Goal: Task Accomplishment & Management: Manage account settings

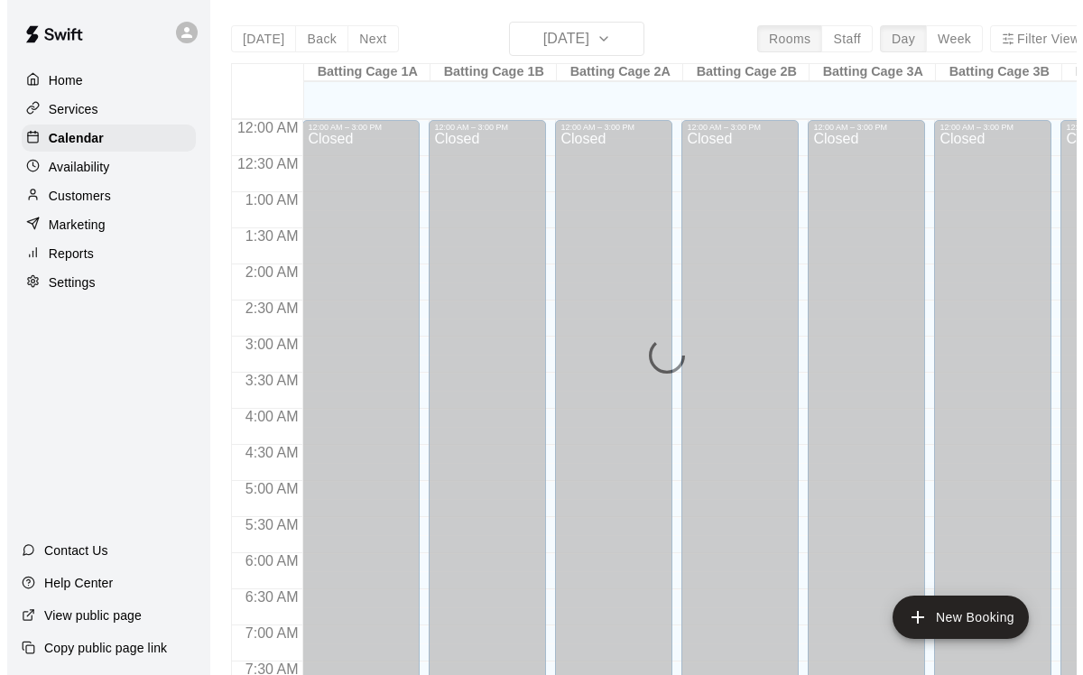
scroll to position [588, 0]
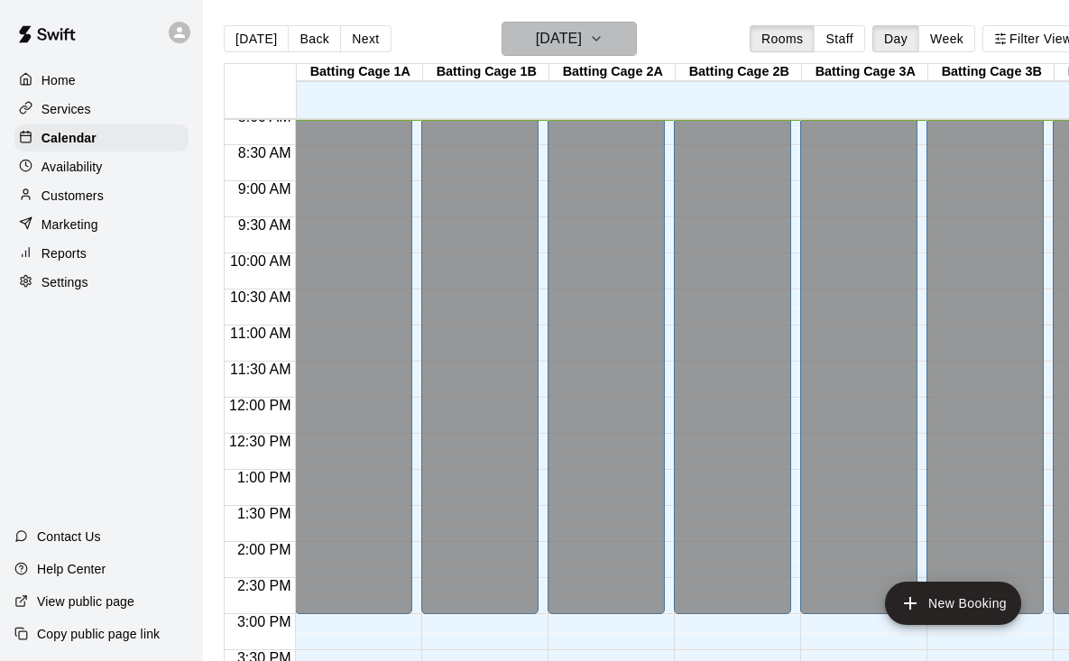
drag, startPoint x: 0, startPoint y: 0, endPoint x: 619, endPoint y: 44, distance: 620.5
click at [582, 44] on h6 "Wednesday Oct 15" at bounding box center [559, 38] width 46 height 25
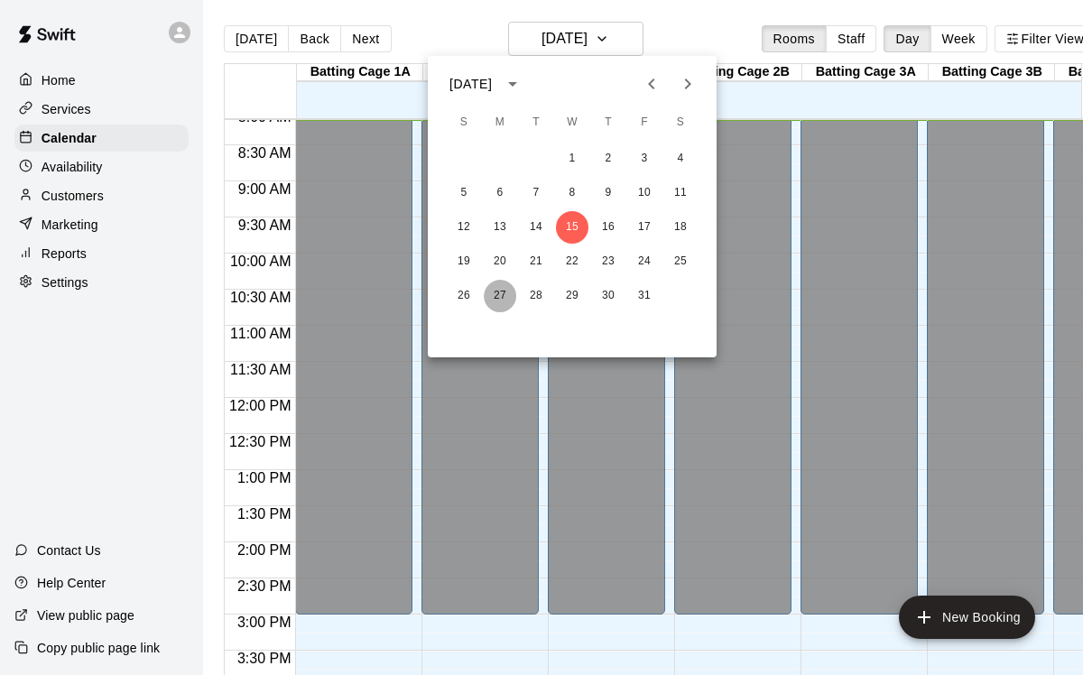
drag, startPoint x: 619, startPoint y: 44, endPoint x: 499, endPoint y: 296, distance: 278.8
click at [499, 296] on button "27" at bounding box center [500, 296] width 32 height 32
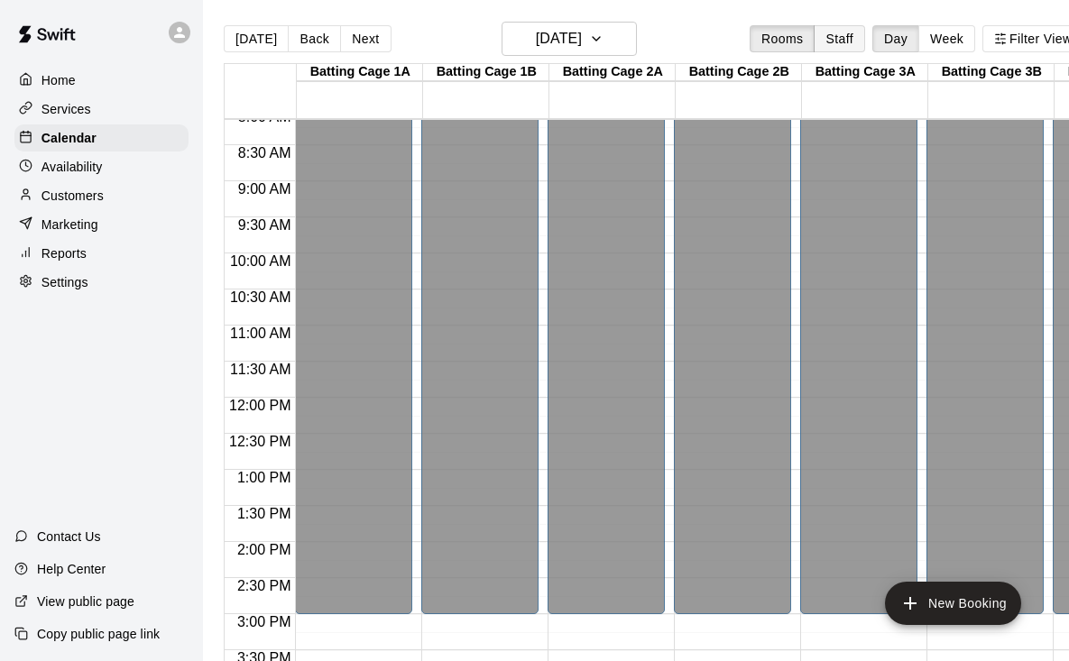
drag, startPoint x: 499, startPoint y: 296, endPoint x: 861, endPoint y: 41, distance: 442.8
click at [861, 41] on button "Staff" at bounding box center [839, 38] width 51 height 27
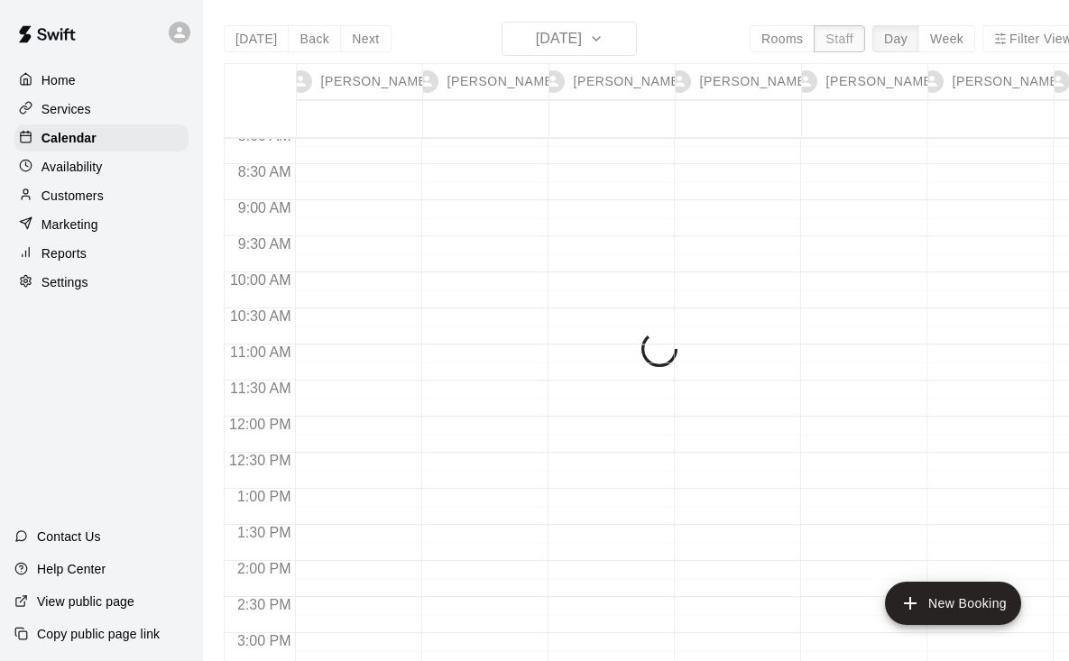
click at [1034, 41] on button "Filter View" at bounding box center [1032, 38] width 101 height 27
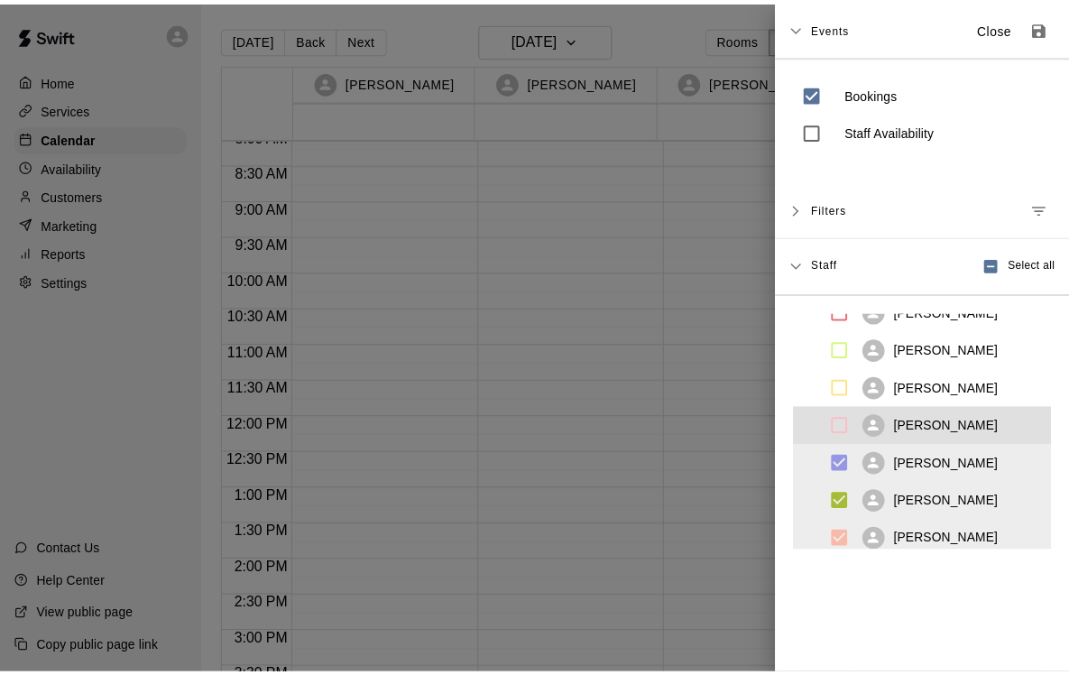
scroll to position [141, 0]
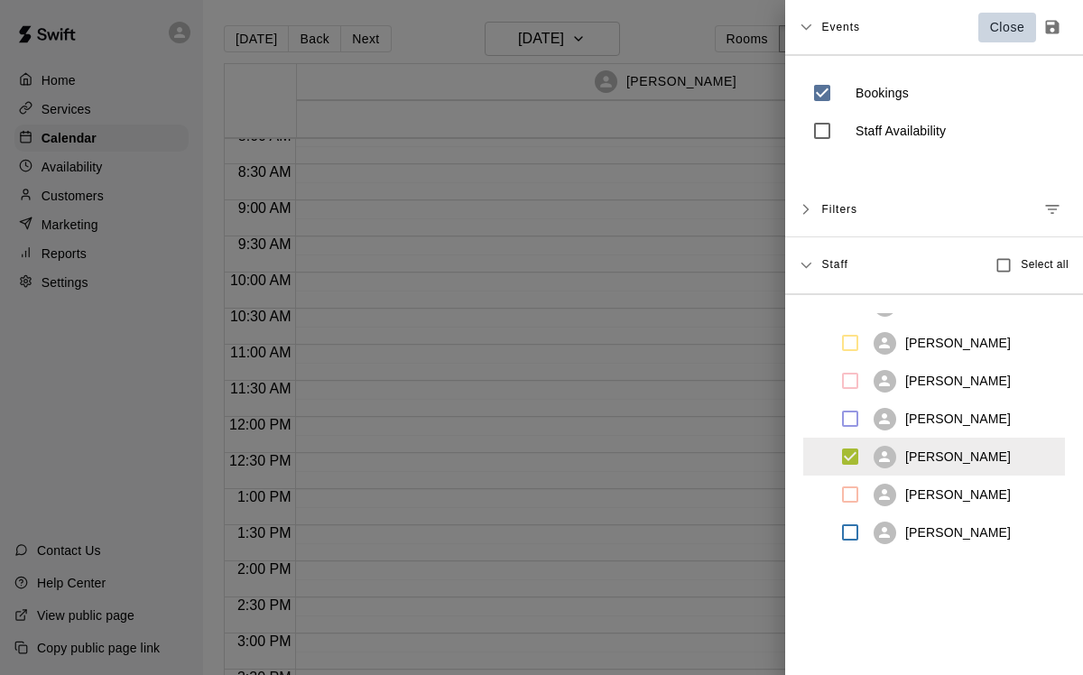
click at [990, 29] on p "Close" at bounding box center [1007, 27] width 35 height 19
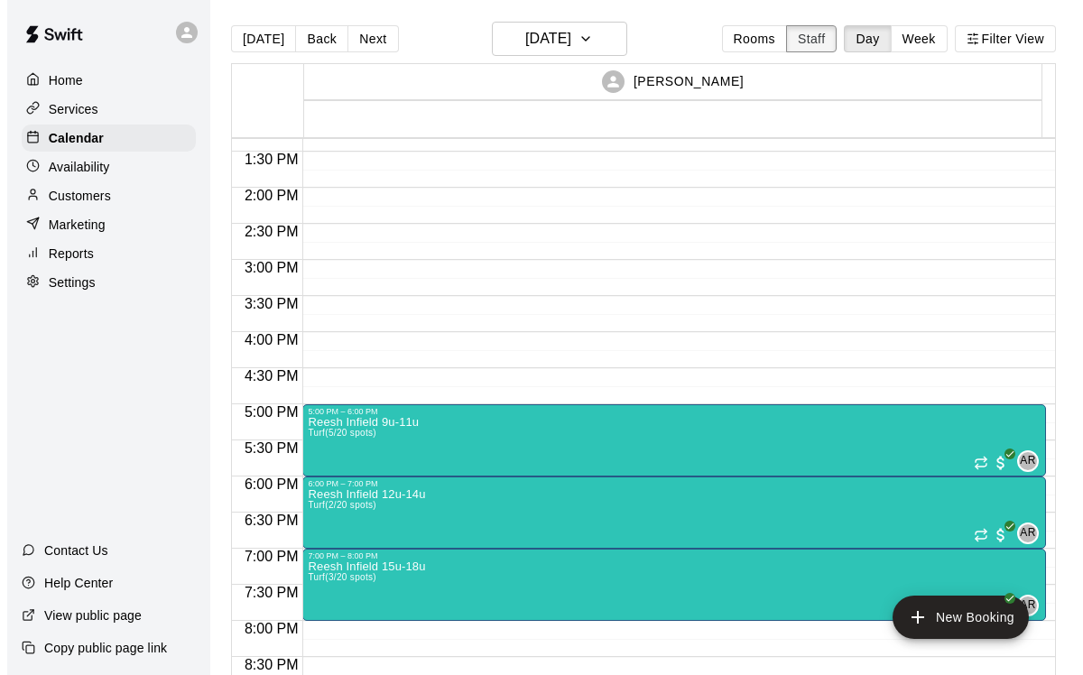
scroll to position [1176, 0]
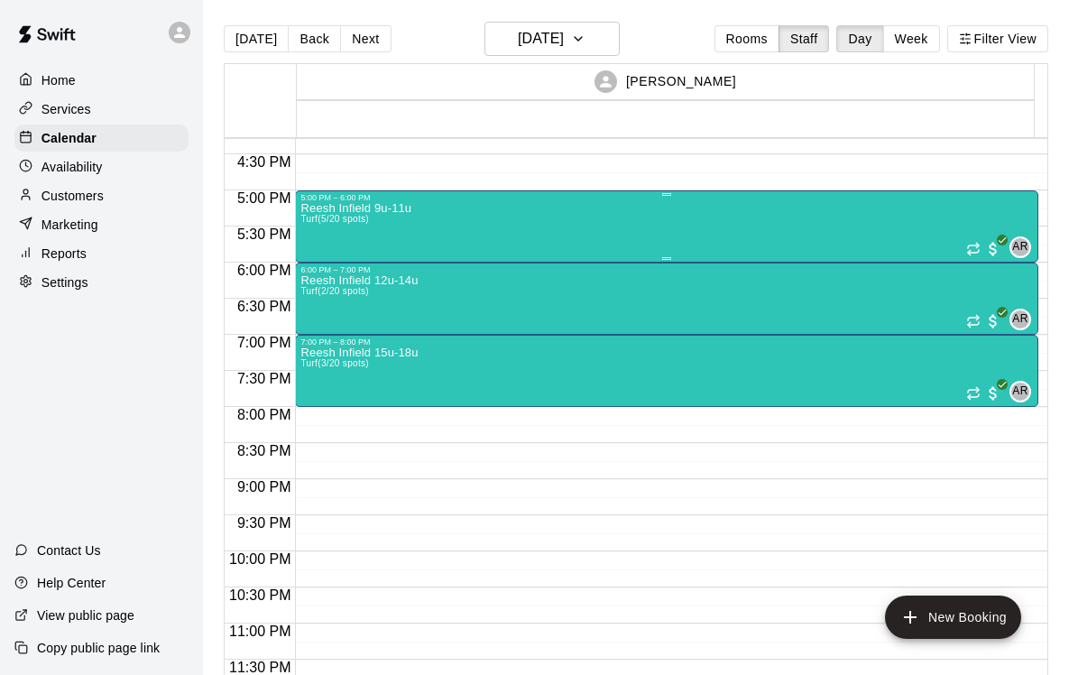
drag, startPoint x: 861, startPoint y: 41, endPoint x: 686, endPoint y: 232, distance: 259.3
click at [686, 232] on div "Reesh Infield 9u-11u Turf (5/20 spots) AR 0" at bounding box center [666, 539] width 733 height 675
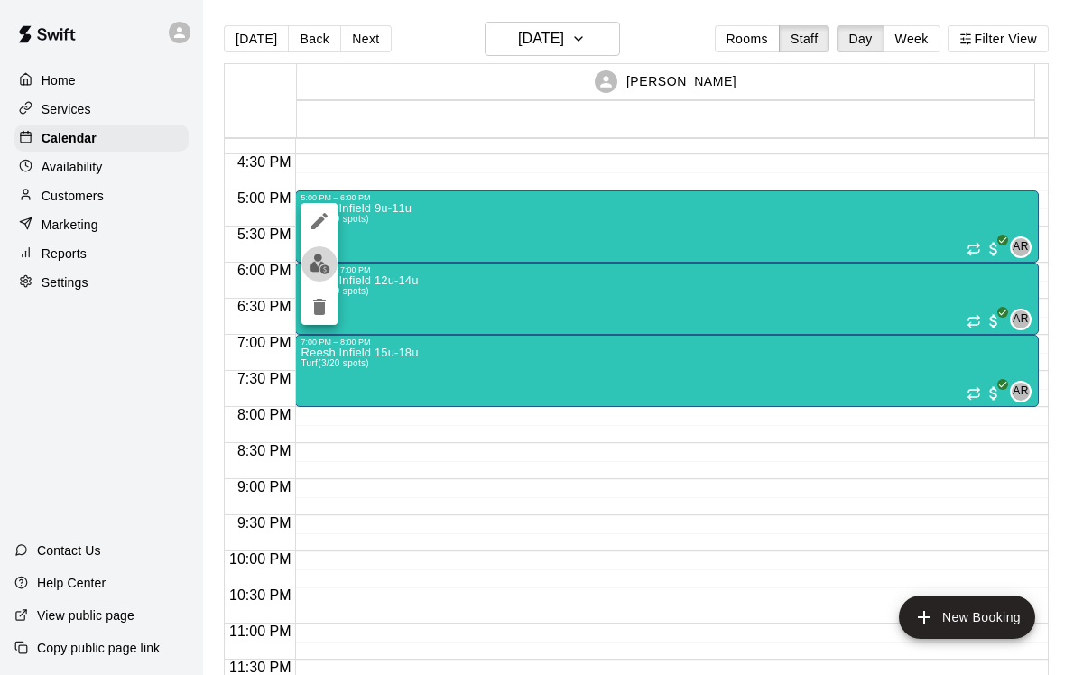
drag, startPoint x: 686, startPoint y: 232, endPoint x: 321, endPoint y: 262, distance: 365.7
click at [321, 262] on img "edit" at bounding box center [319, 264] width 21 height 21
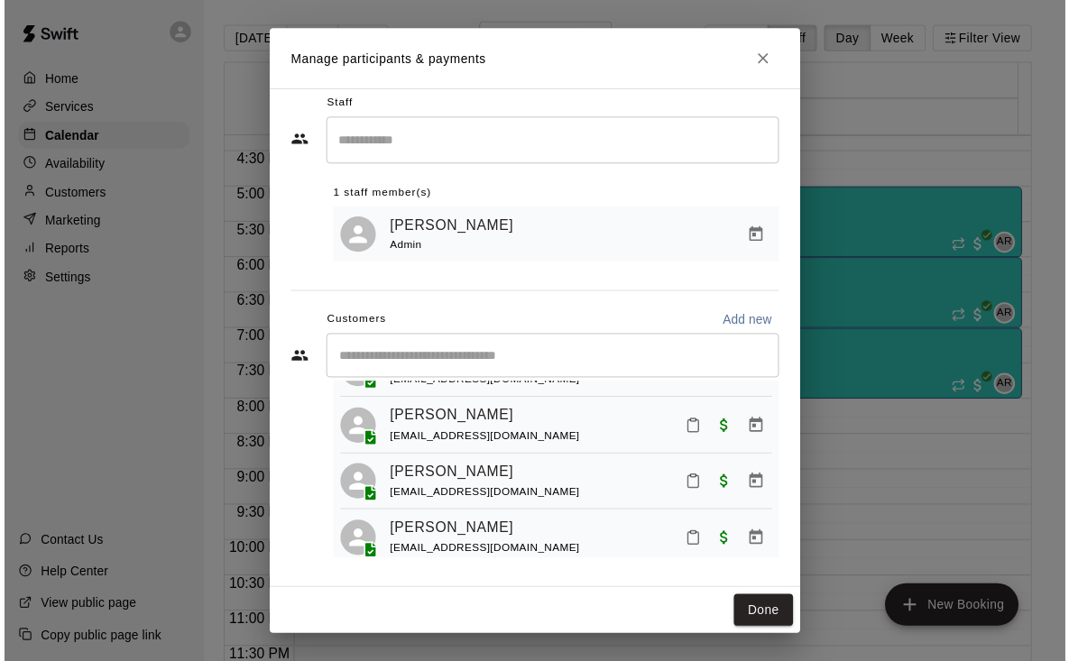
scroll to position [161, 0]
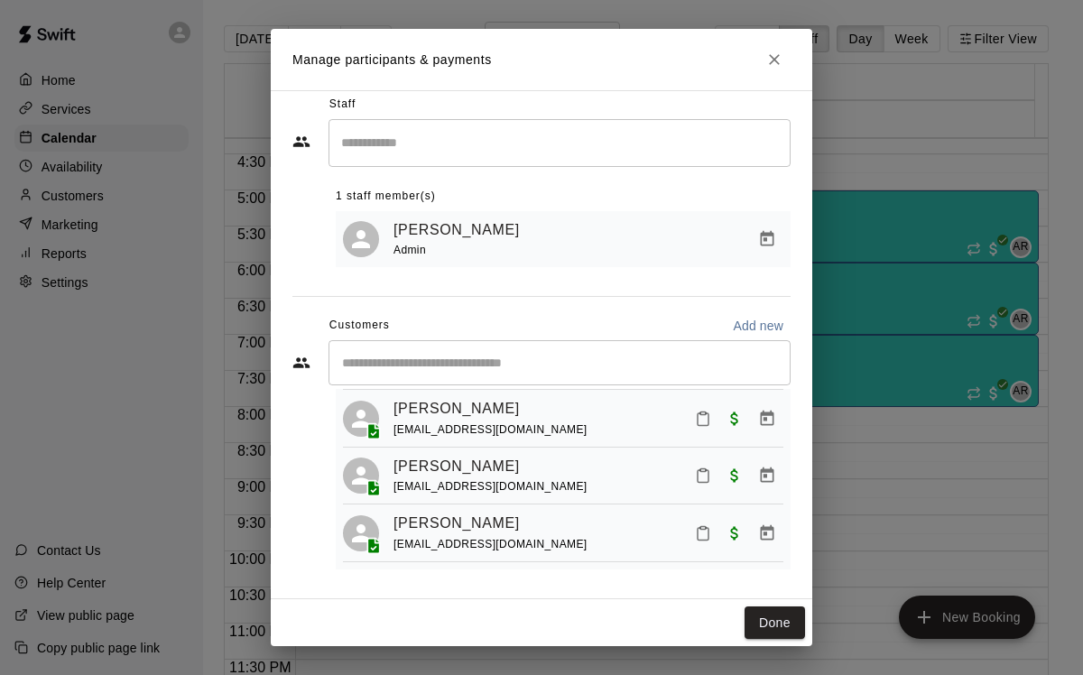
click at [774, 58] on icon "Close" at bounding box center [774, 59] width 11 height 11
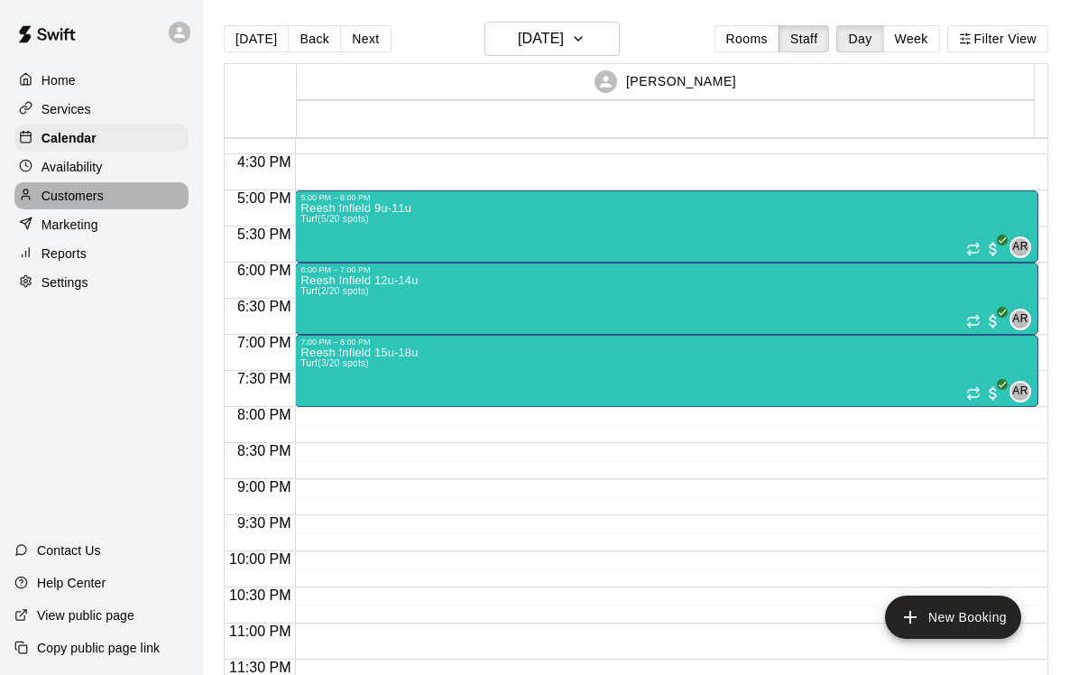
click at [104, 198] on div "Customers" at bounding box center [101, 195] width 174 height 27
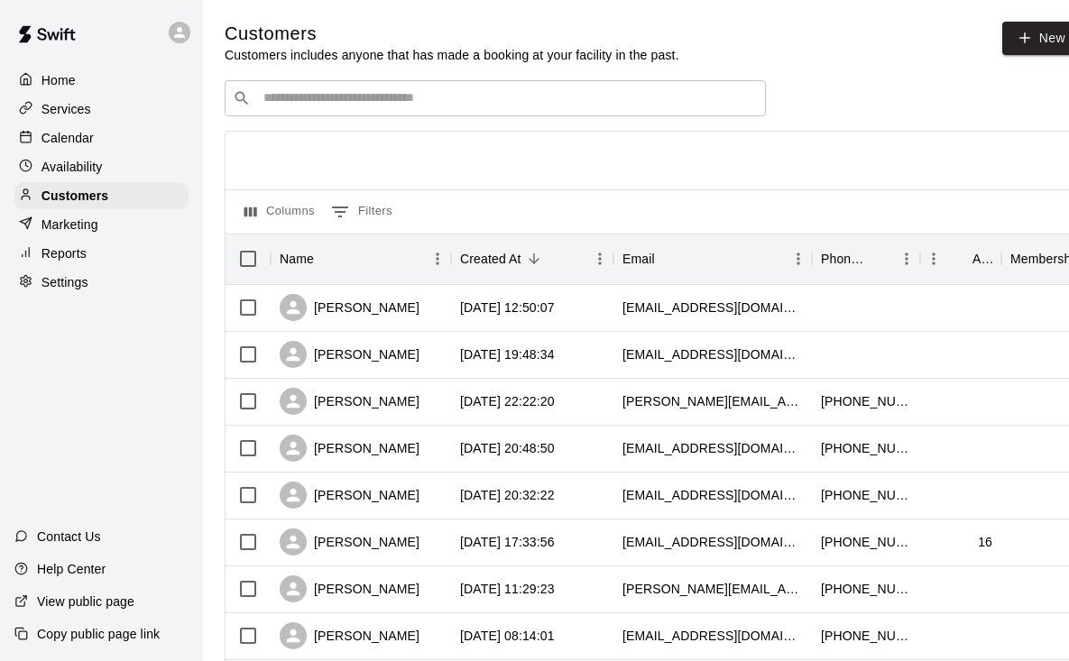
drag, startPoint x: 321, startPoint y: 262, endPoint x: 655, endPoint y: 97, distance: 372.4
click at [655, 97] on input "Search customers by name or email" at bounding box center [508, 98] width 500 height 18
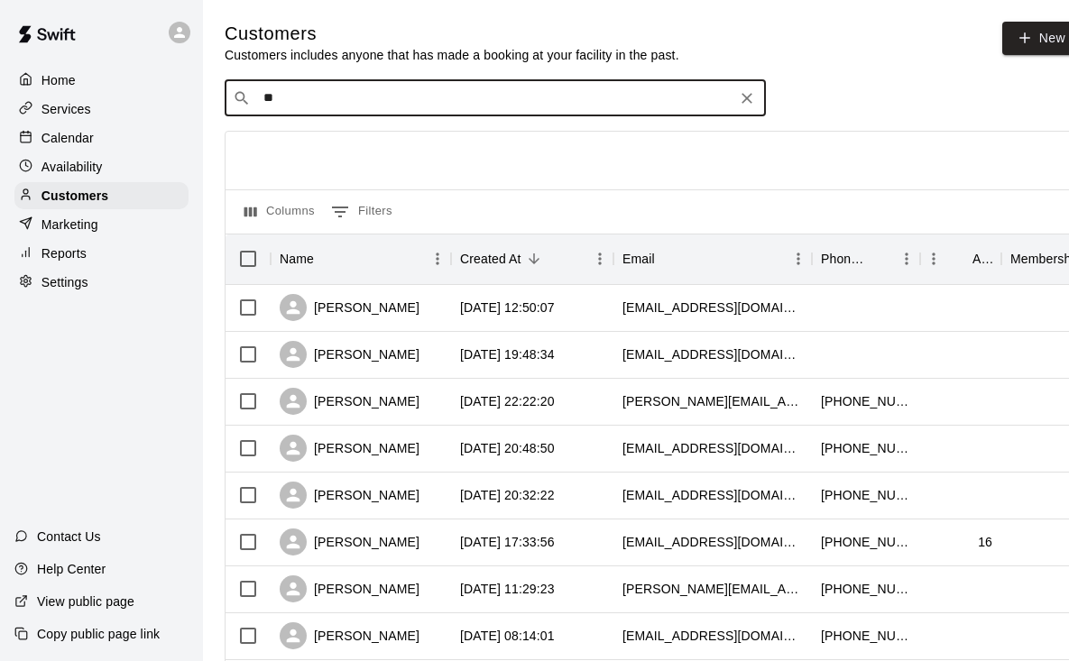
type input "***"
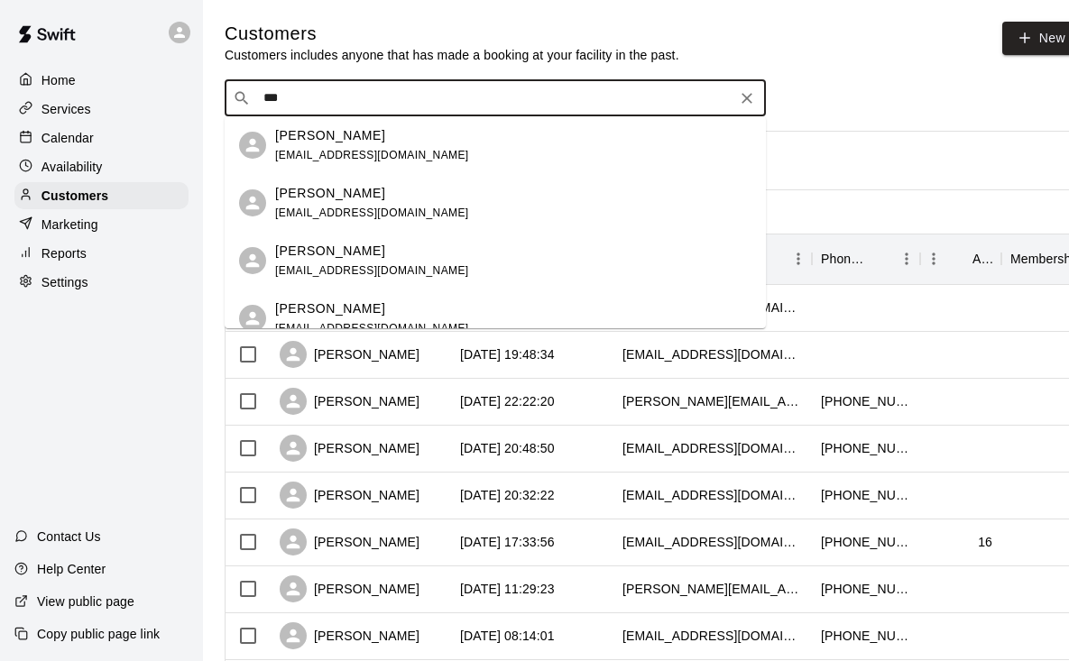
drag, startPoint x: 655, startPoint y: 97, endPoint x: 306, endPoint y: 191, distance: 361.8
click at [306, 191] on p "[PERSON_NAME]" at bounding box center [330, 193] width 110 height 19
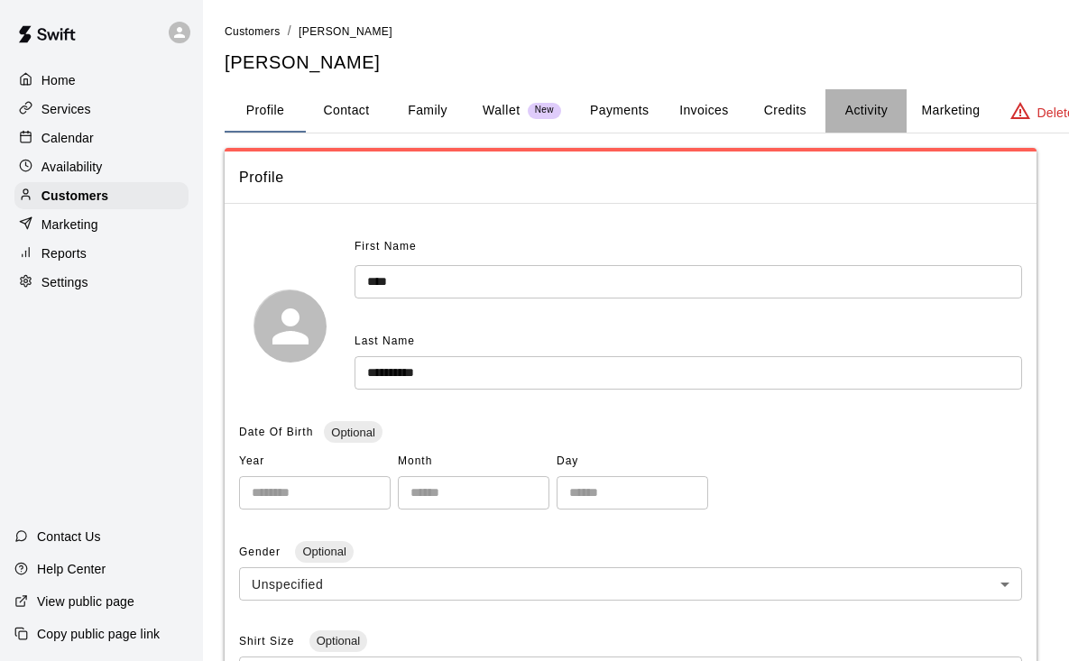
drag, startPoint x: 306, startPoint y: 191, endPoint x: 861, endPoint y: 108, distance: 561.0
click at [861, 108] on button "Activity" at bounding box center [865, 110] width 81 height 43
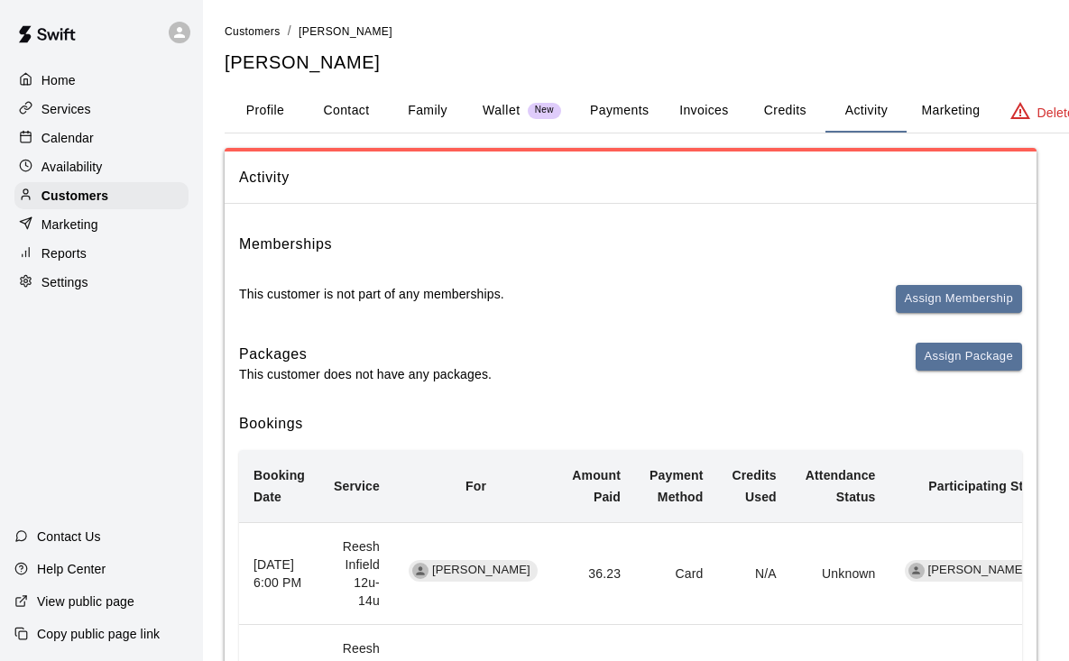
click at [420, 111] on button "Family" at bounding box center [427, 110] width 81 height 43
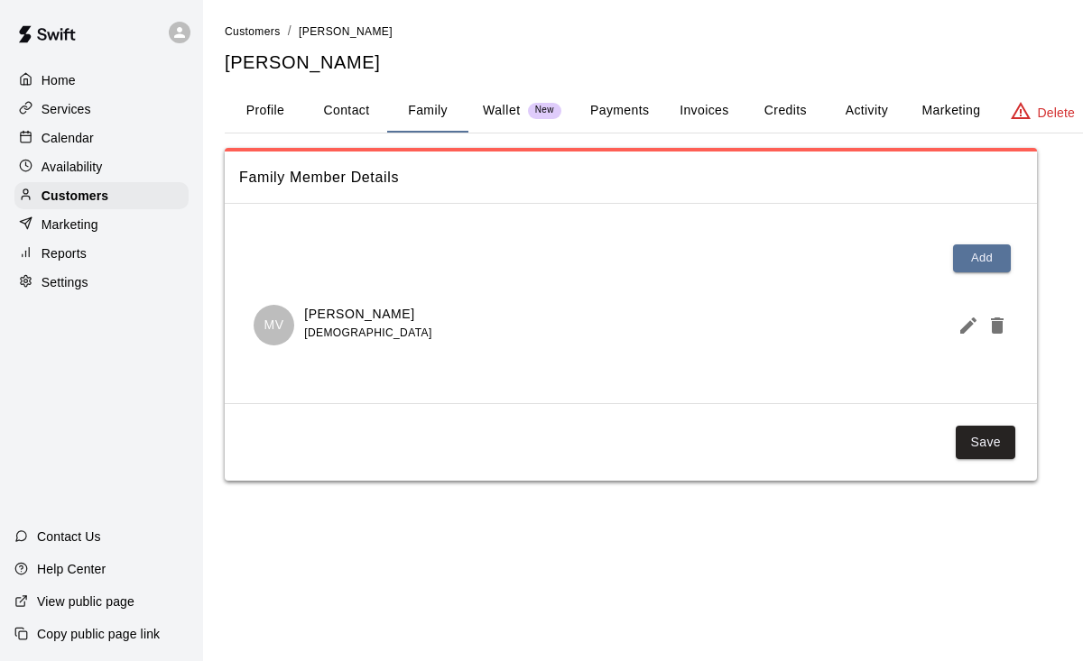
click at [331, 115] on button "Contact" at bounding box center [346, 110] width 81 height 43
select select "**"
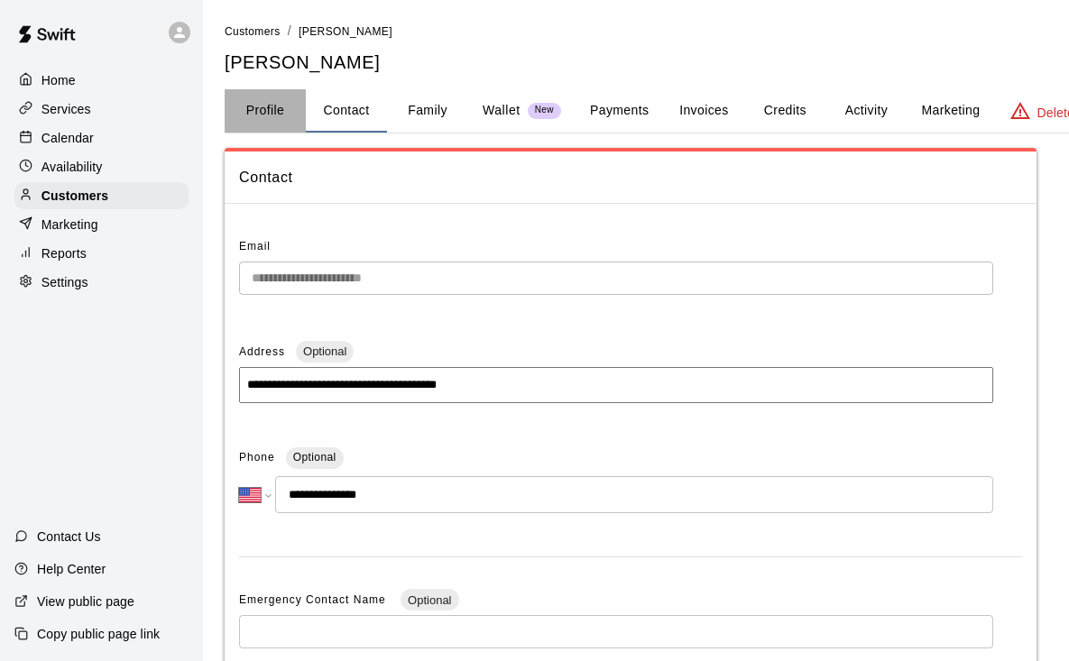
click at [262, 105] on button "Profile" at bounding box center [265, 110] width 81 height 43
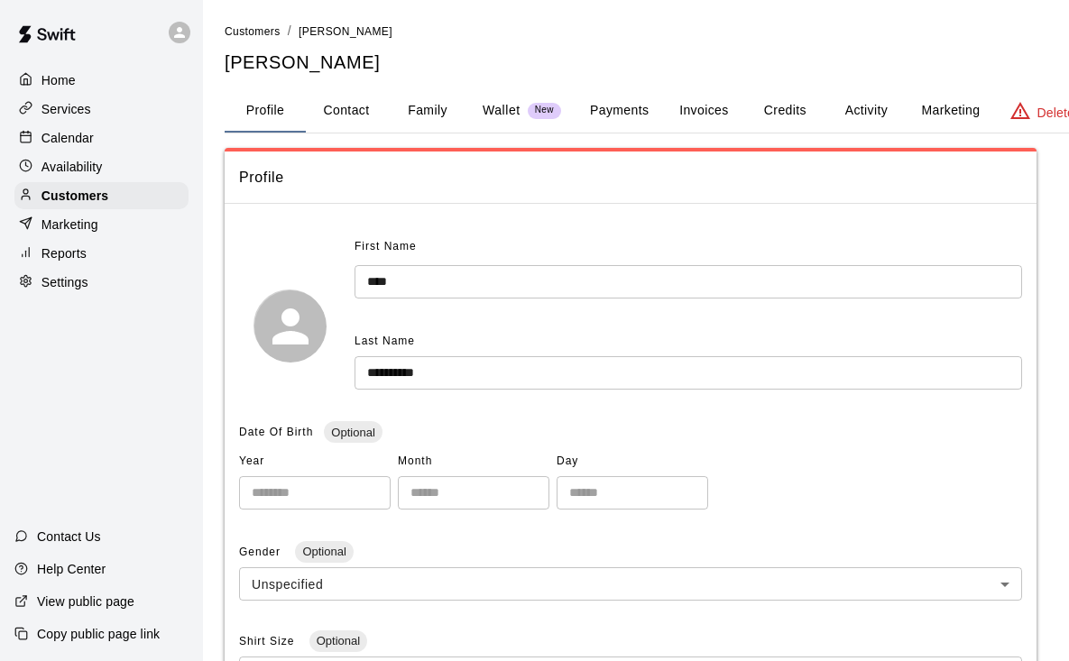
drag, startPoint x: 861, startPoint y: 108, endPoint x: 348, endPoint y: 113, distance: 512.4
click at [348, 113] on button "Contact" at bounding box center [346, 110] width 81 height 43
select select "**"
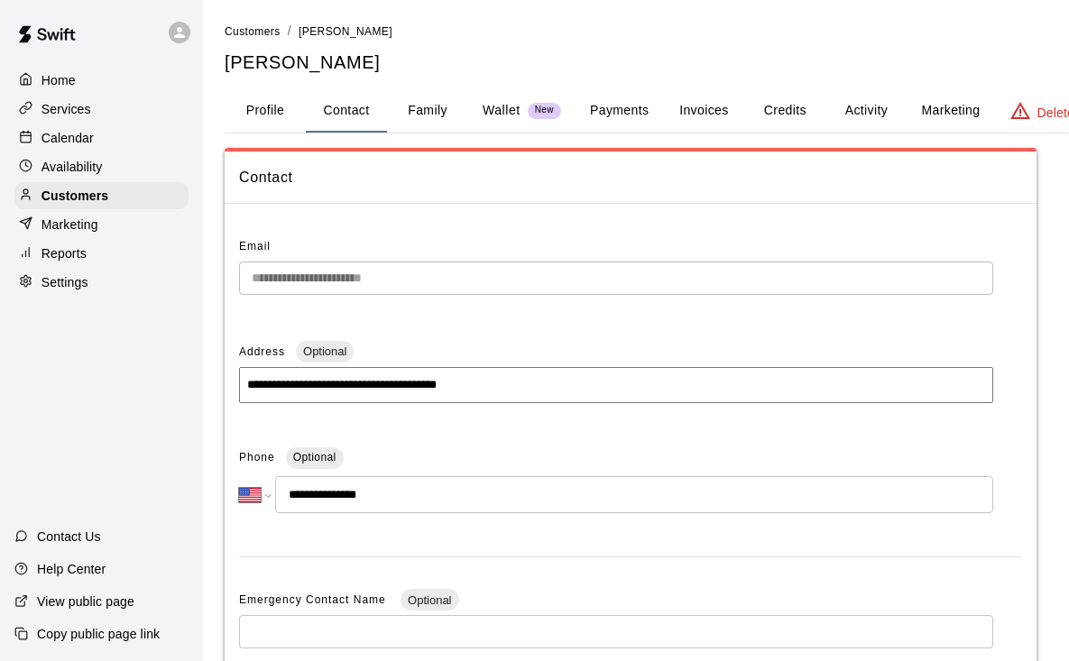
click at [870, 115] on button "Activity" at bounding box center [865, 110] width 81 height 43
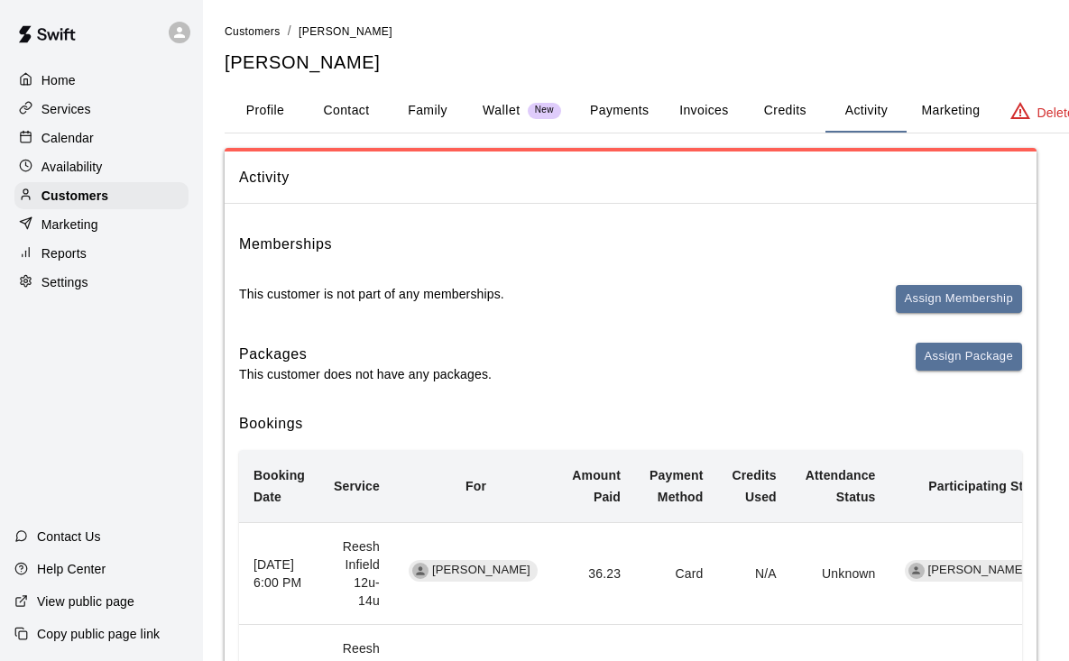
click at [943, 303] on button "Assign Membership" at bounding box center [959, 299] width 126 height 28
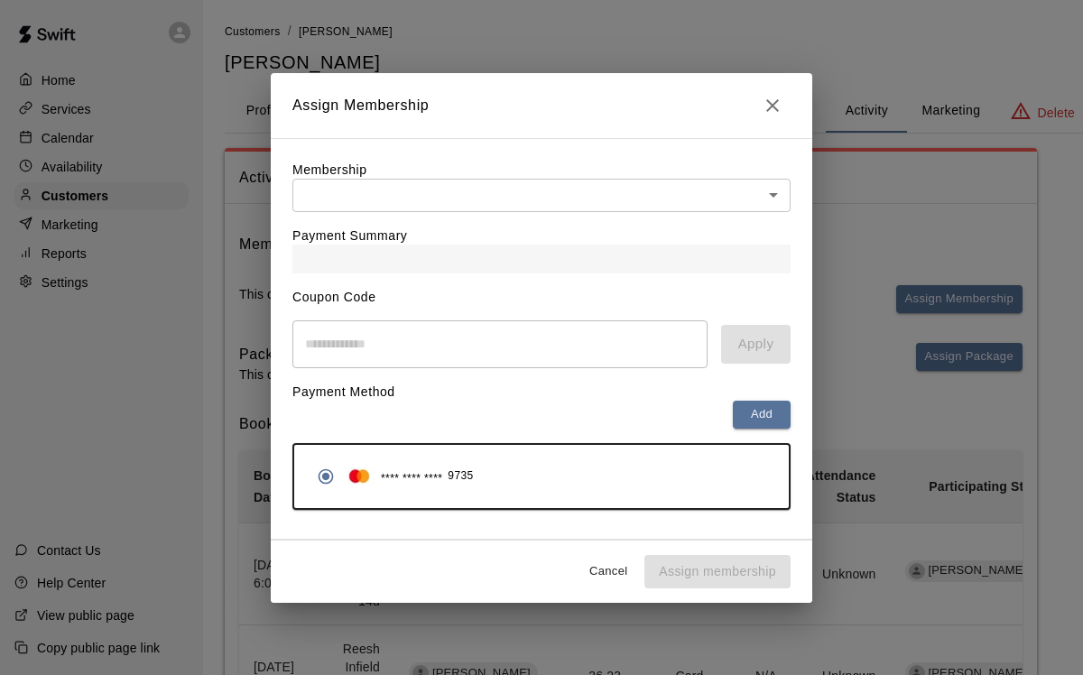
click at [684, 199] on body "Home Services Calendar Availability Customers Marketing Reports Settings Contac…" at bounding box center [541, 670] width 1083 height 1341
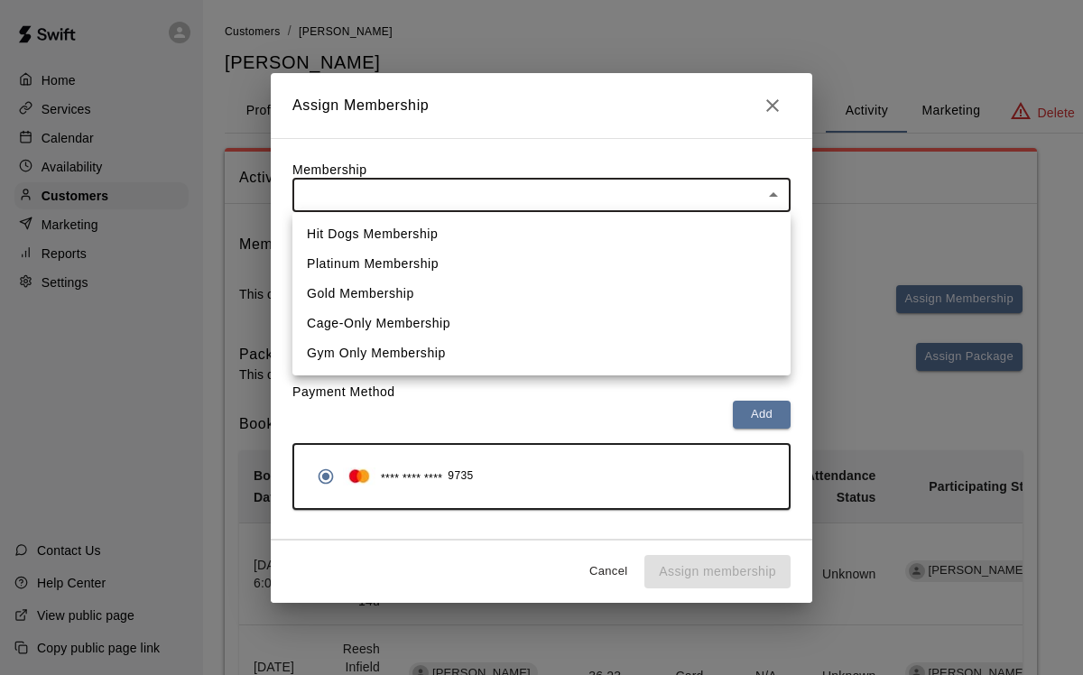
click at [680, 200] on div at bounding box center [541, 337] width 1083 height 675
click at [649, 191] on body "Home Services Calendar Availability Customers Marketing Reports Settings Contac…" at bounding box center [541, 670] width 1083 height 1341
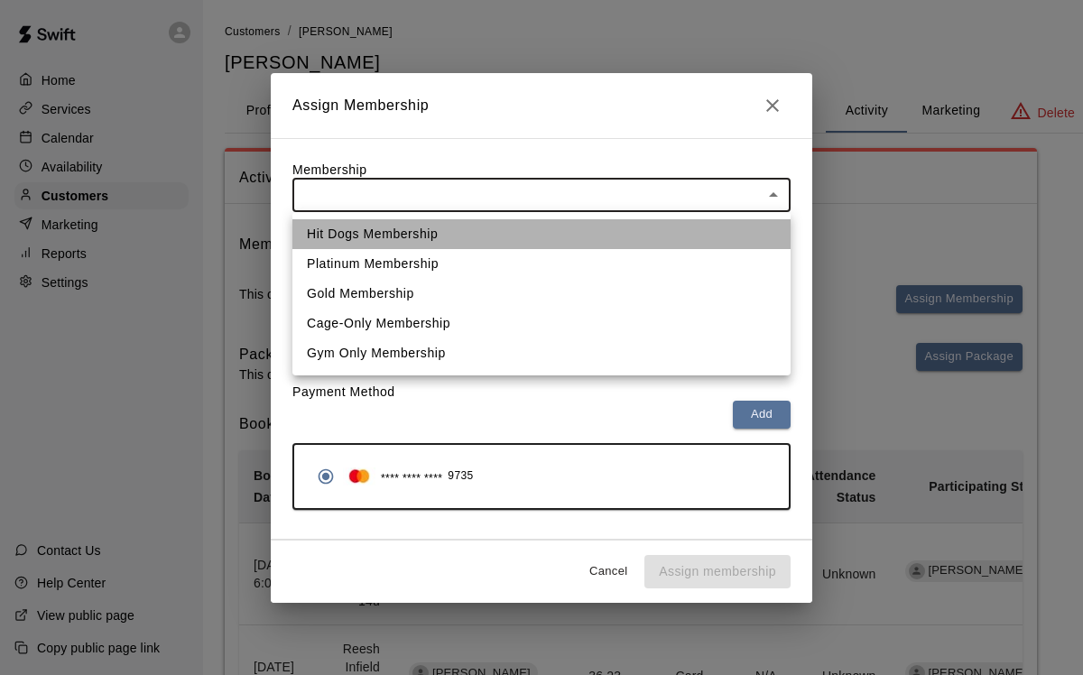
click at [582, 238] on li "Hit Dogs Membership" at bounding box center [541, 234] width 498 height 30
type input "**********"
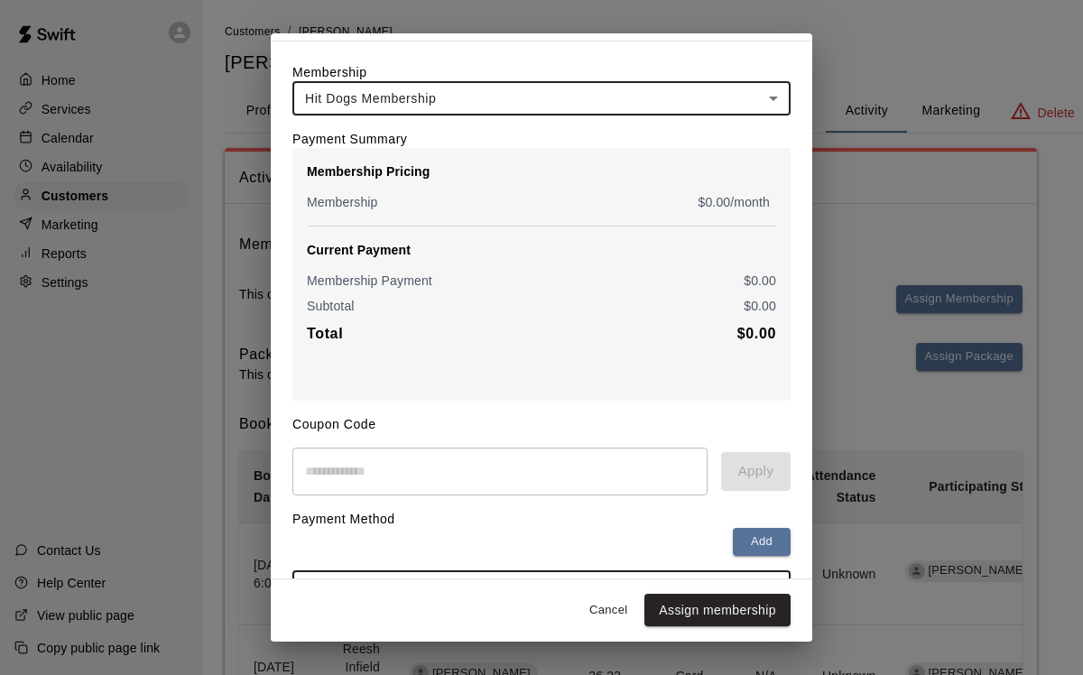
scroll to position [145, 0]
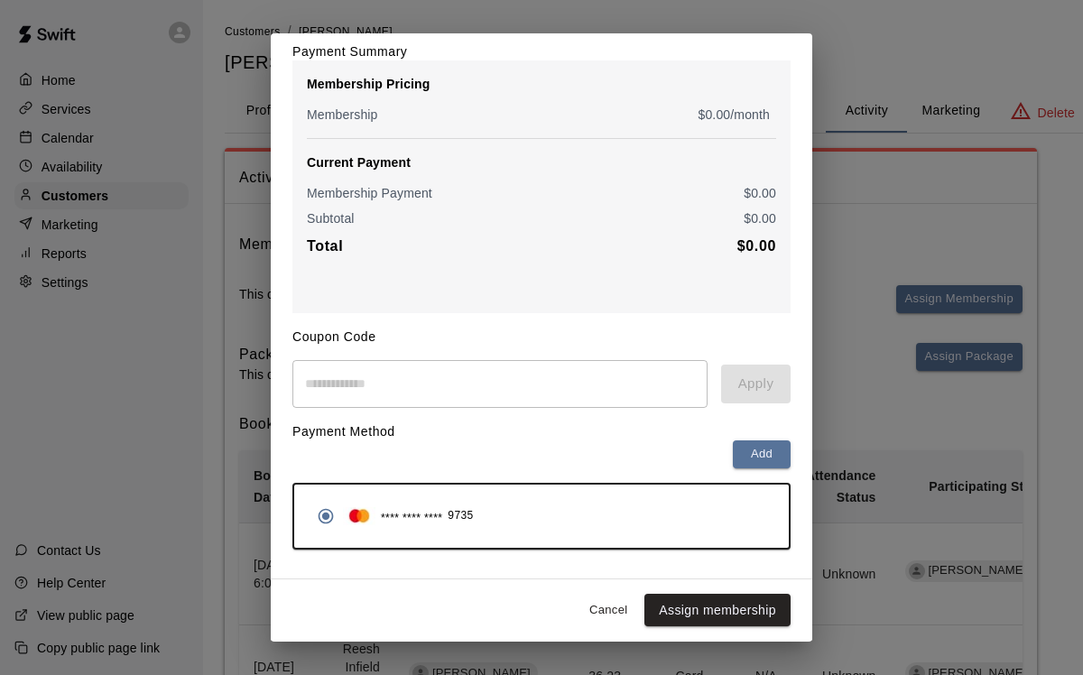
click at [705, 607] on button "Assign membership" at bounding box center [717, 610] width 146 height 33
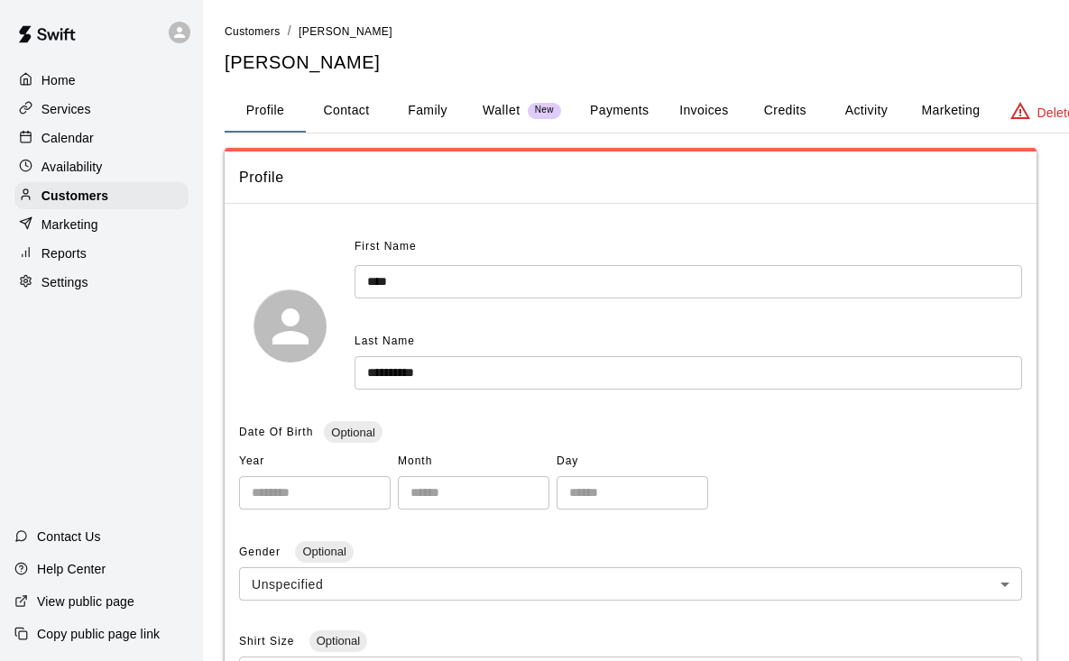
click at [851, 113] on button "Activity" at bounding box center [865, 110] width 81 height 43
click at [866, 109] on button "Activity" at bounding box center [865, 110] width 81 height 43
